Goal: Task Accomplishment & Management: Manage account settings

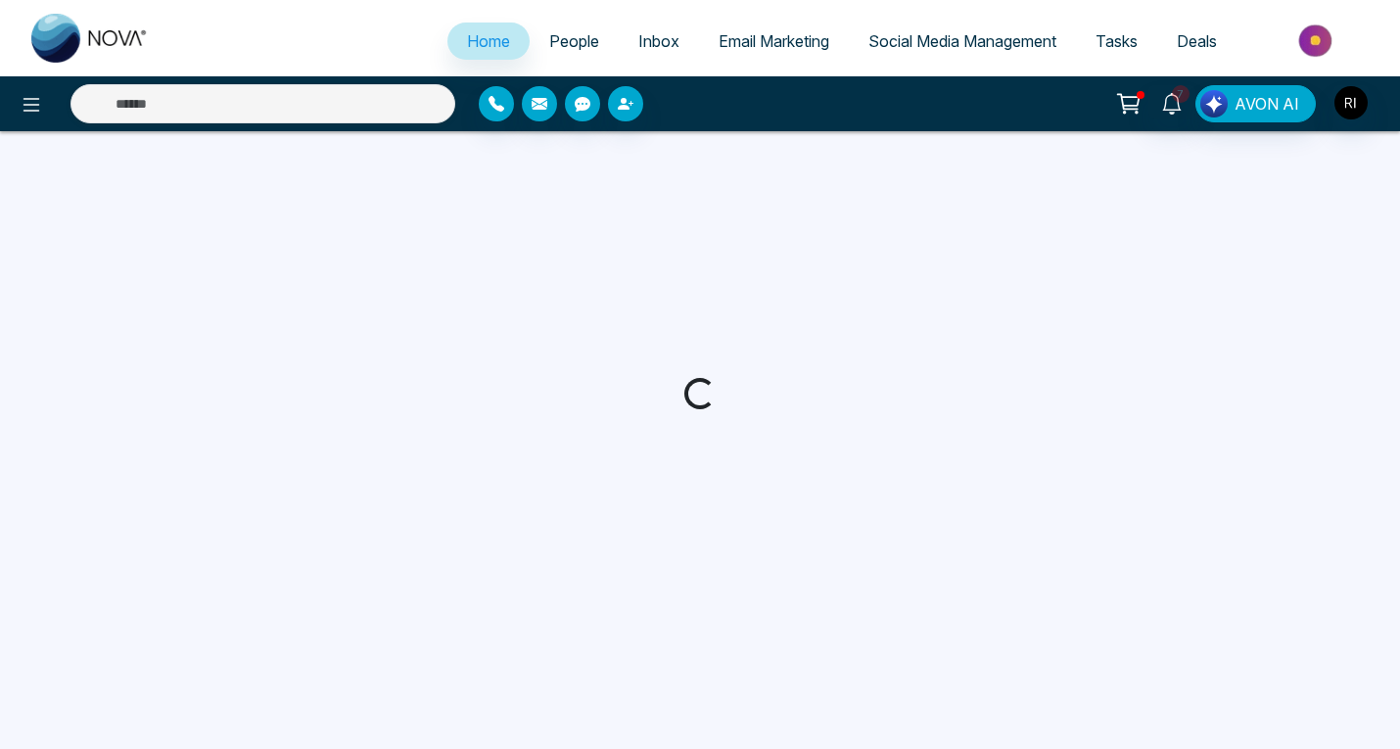
select select "*"
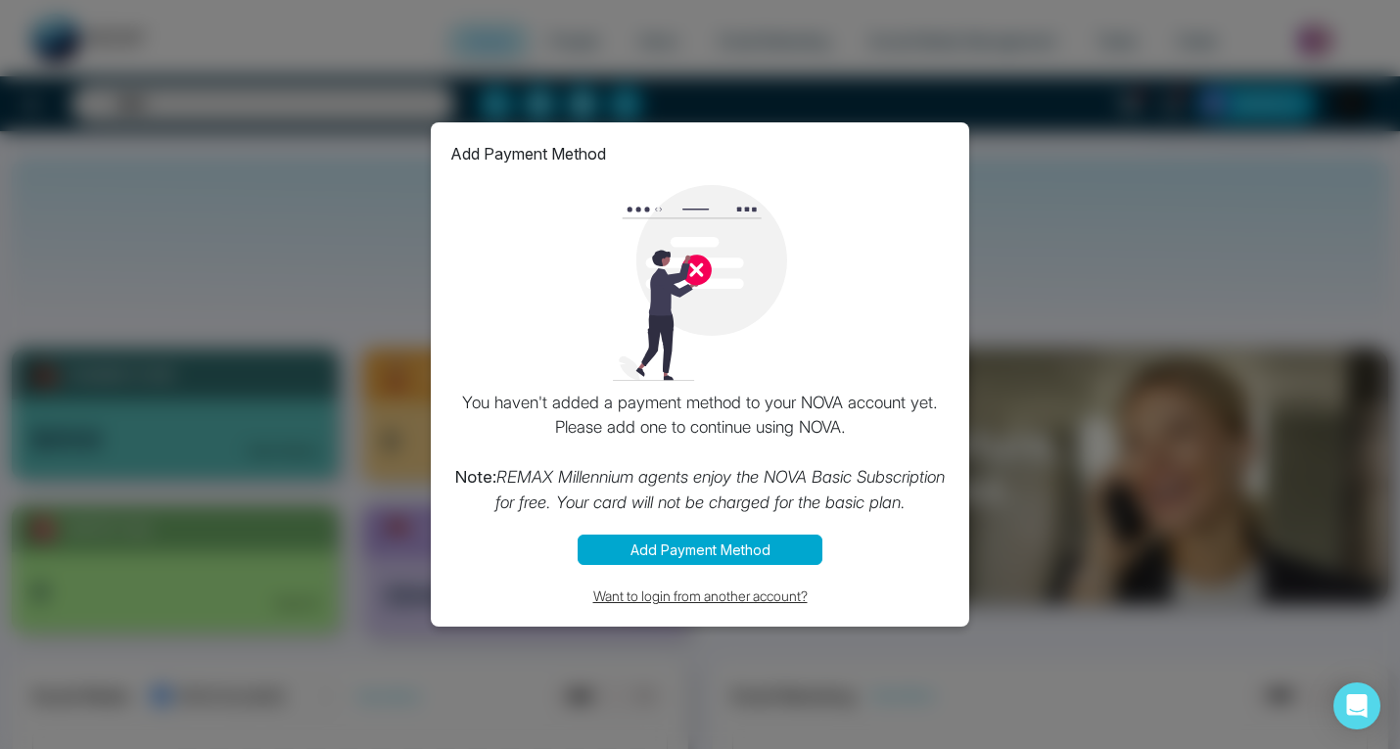
click at [687, 598] on button "Want to login from another account?" at bounding box center [699, 595] width 499 height 23
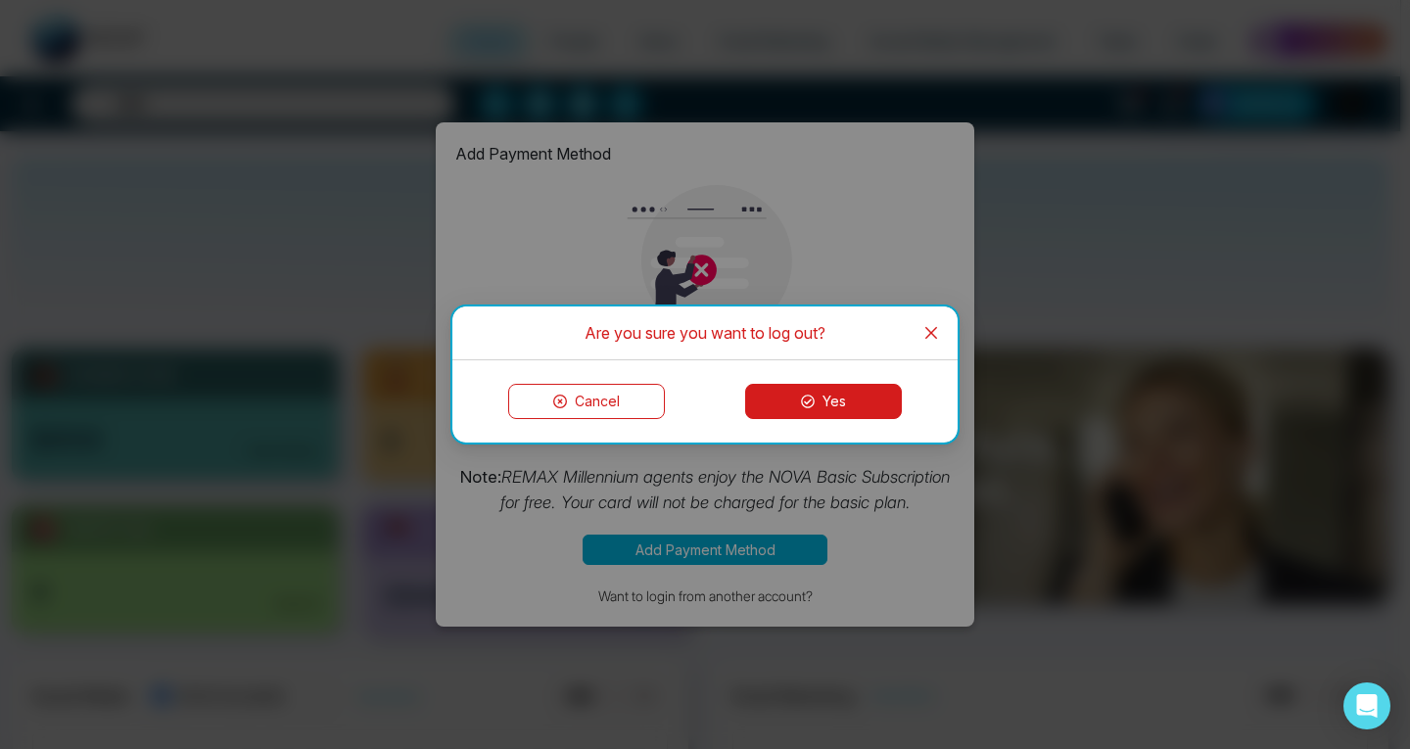
click at [796, 399] on button "Yes" at bounding box center [823, 401] width 157 height 35
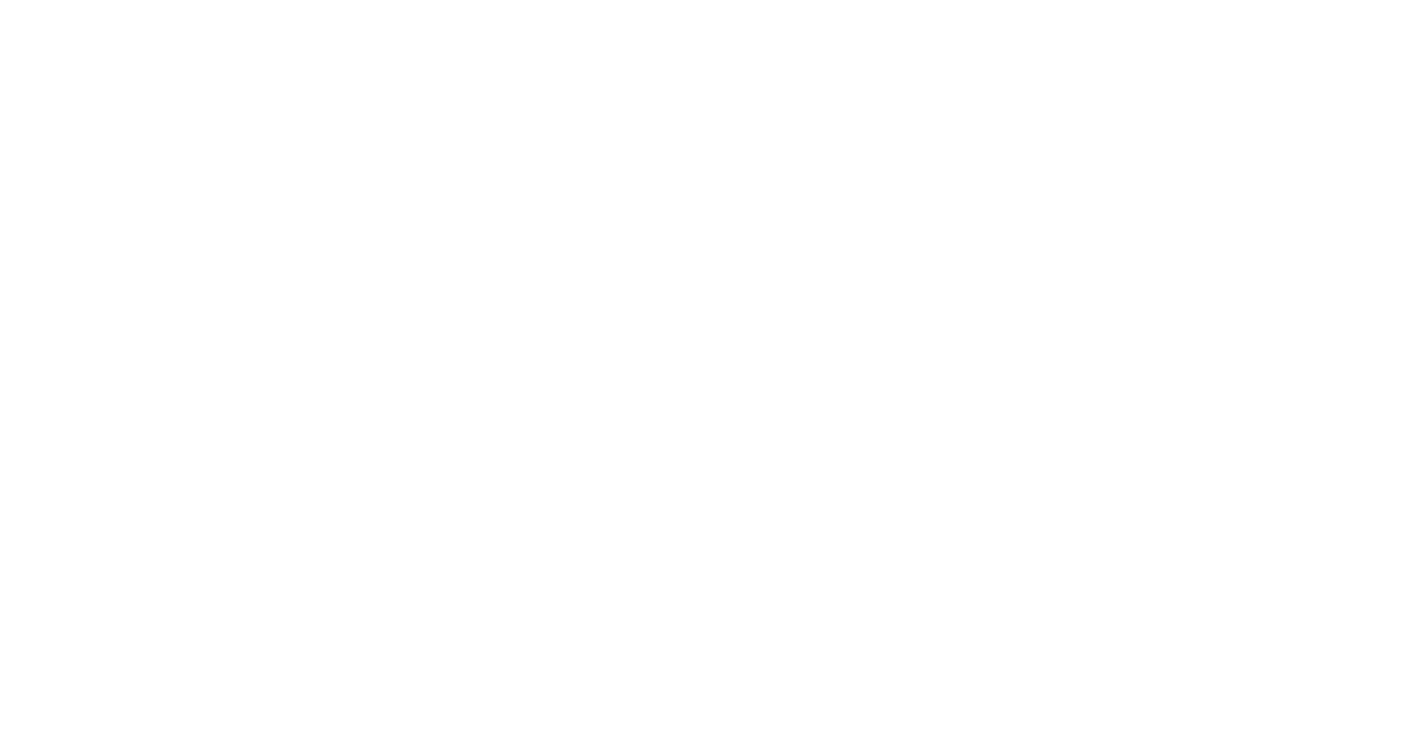
select select "*"
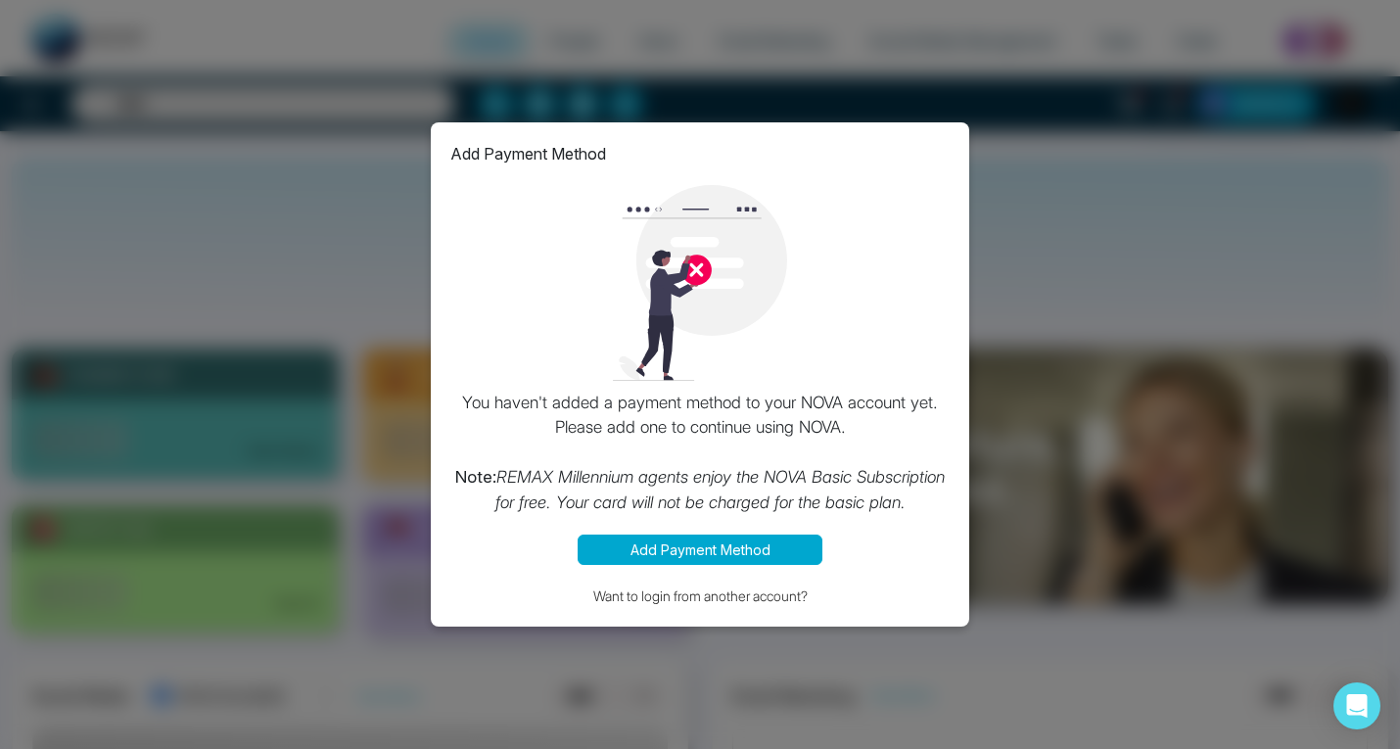
click at [696, 556] on button "Add Payment Method" at bounding box center [700, 550] width 245 height 30
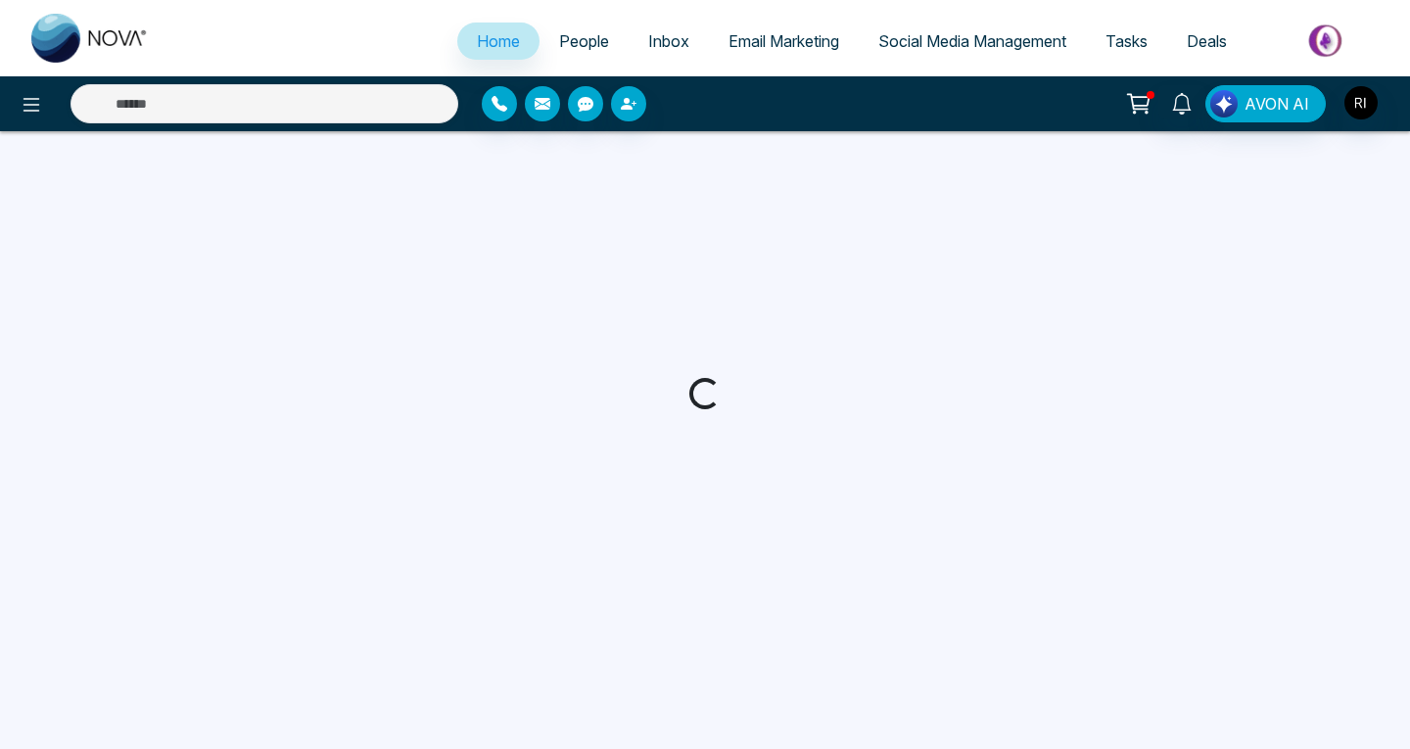
select select "*"
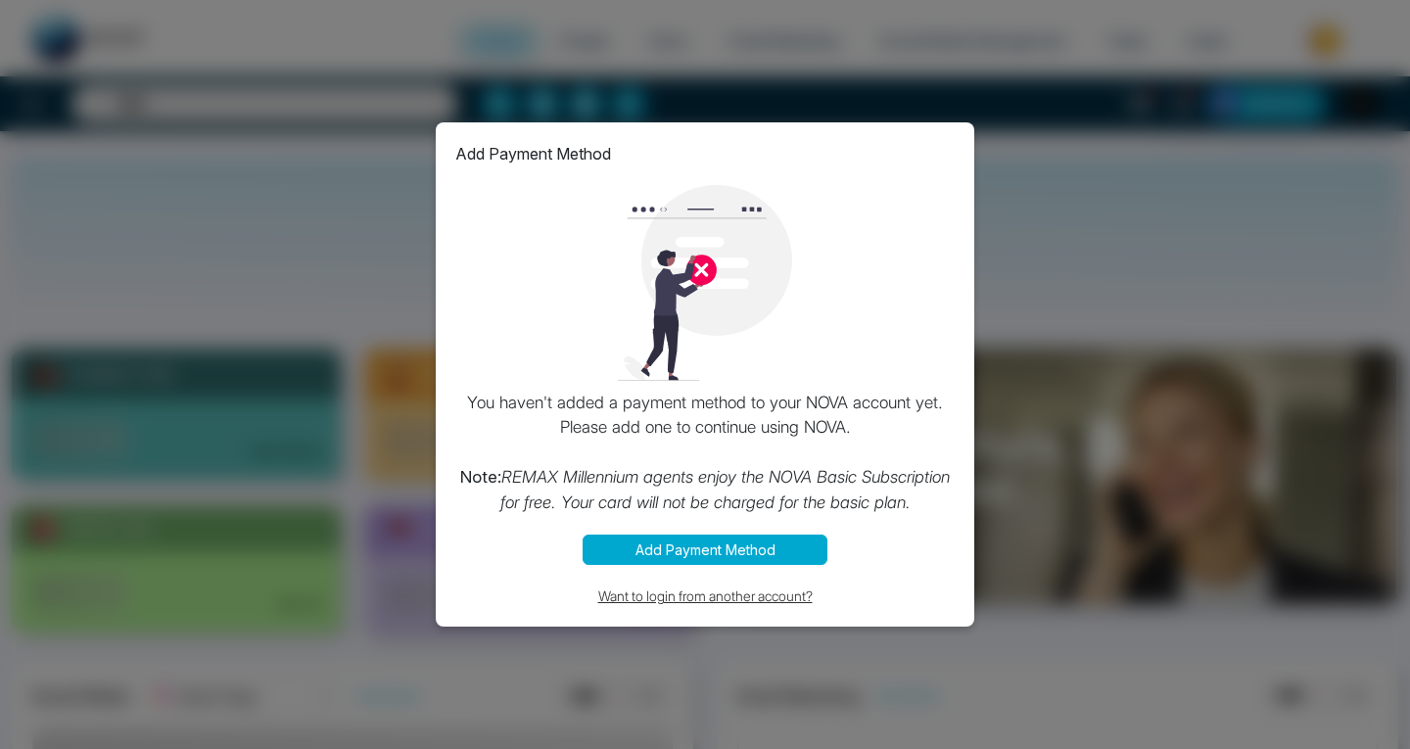
click at [712, 604] on button "Want to login from another account?" at bounding box center [704, 595] width 499 height 23
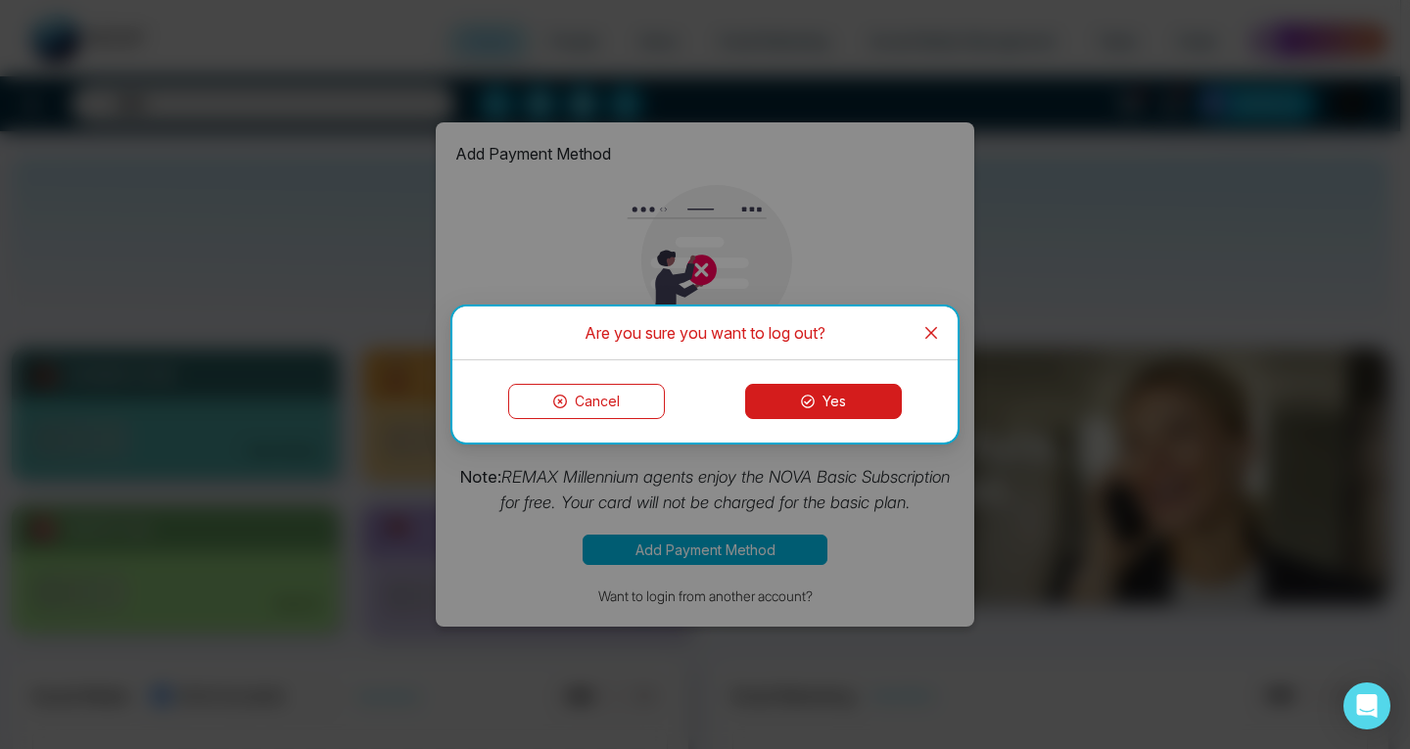
click at [834, 397] on button "Yes" at bounding box center [823, 401] width 157 height 35
